Goal: Navigation & Orientation: Find specific page/section

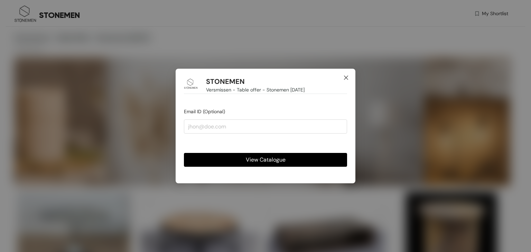
click at [346, 79] on icon "close" at bounding box center [346, 78] width 6 height 6
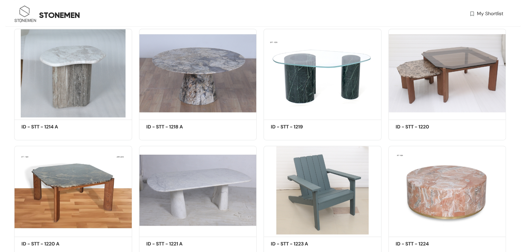
scroll to position [933, 0]
